Goal: Information Seeking & Learning: Learn about a topic

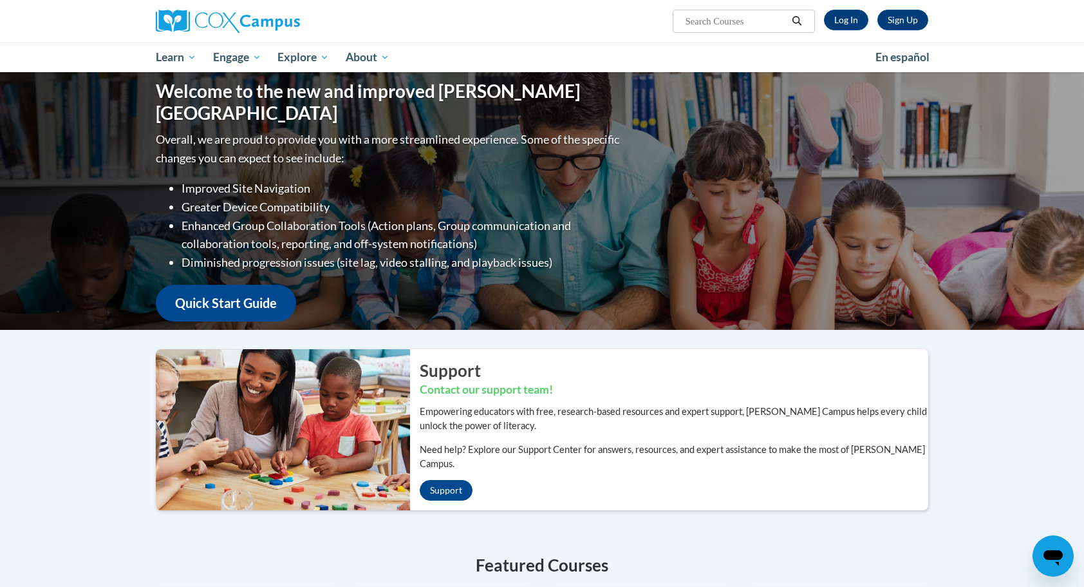
click at [712, 23] on input "Search..." at bounding box center [735, 21] width 103 height 15
type input "teaching writing"
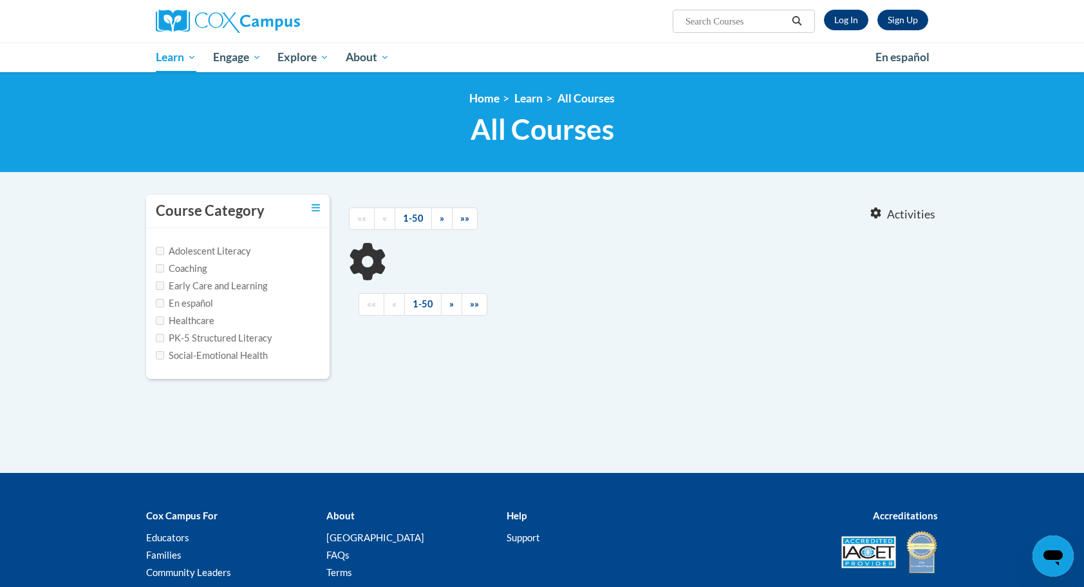
type input "teaching writing"
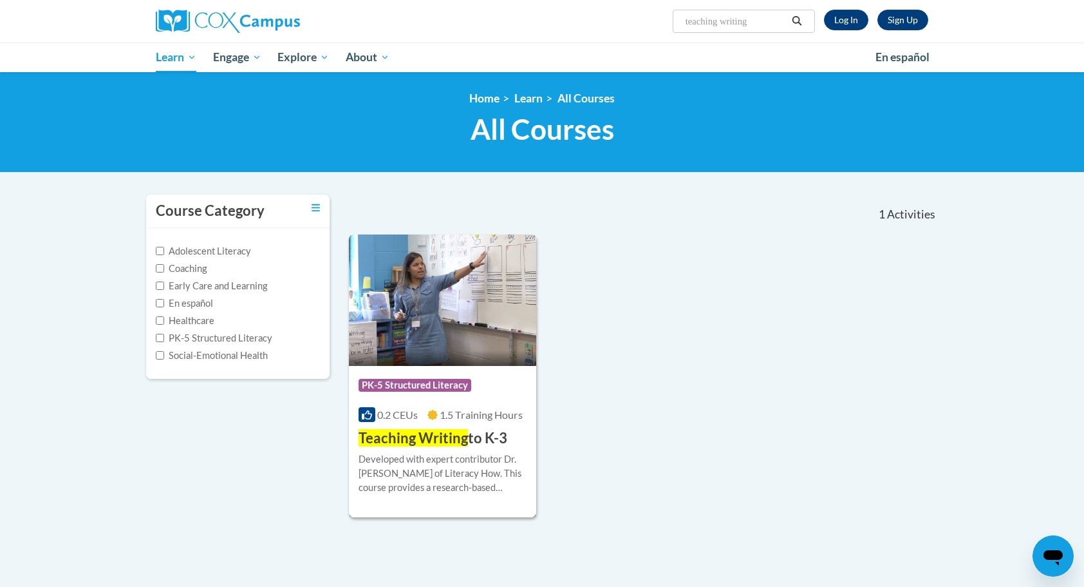
click at [439, 429] on span "Teaching Writing" at bounding box center [413, 437] width 109 height 17
